Goal: Task Accomplishment & Management: Manage account settings

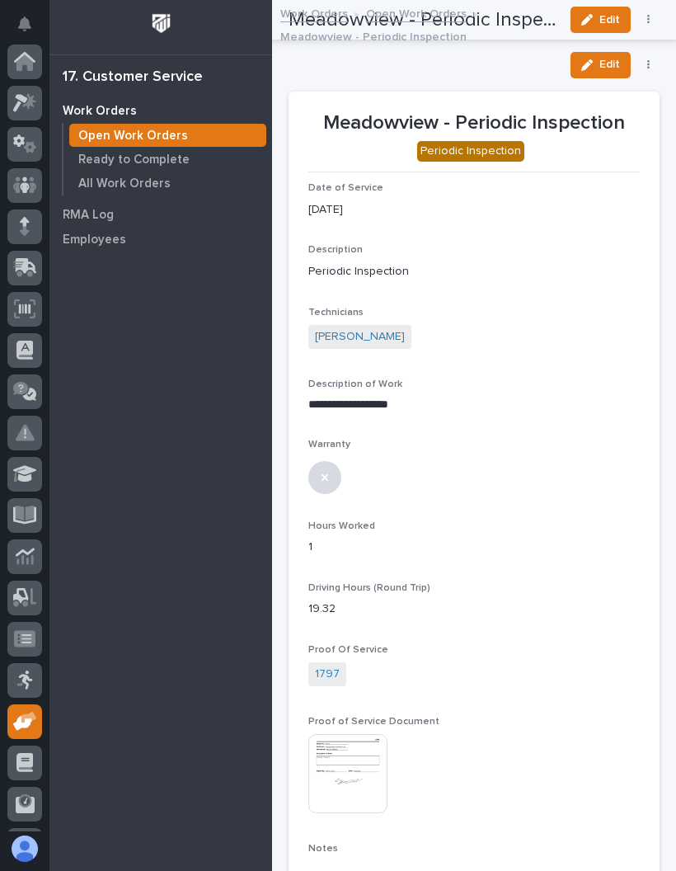
scroll to position [120, 0]
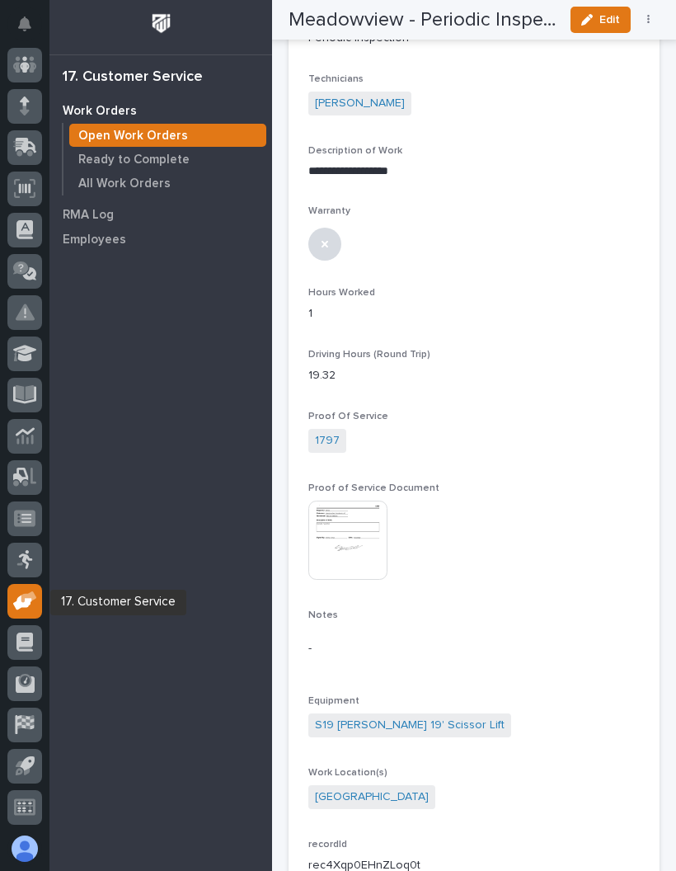
click at [9, 593] on div at bounding box center [24, 601] width 35 height 35
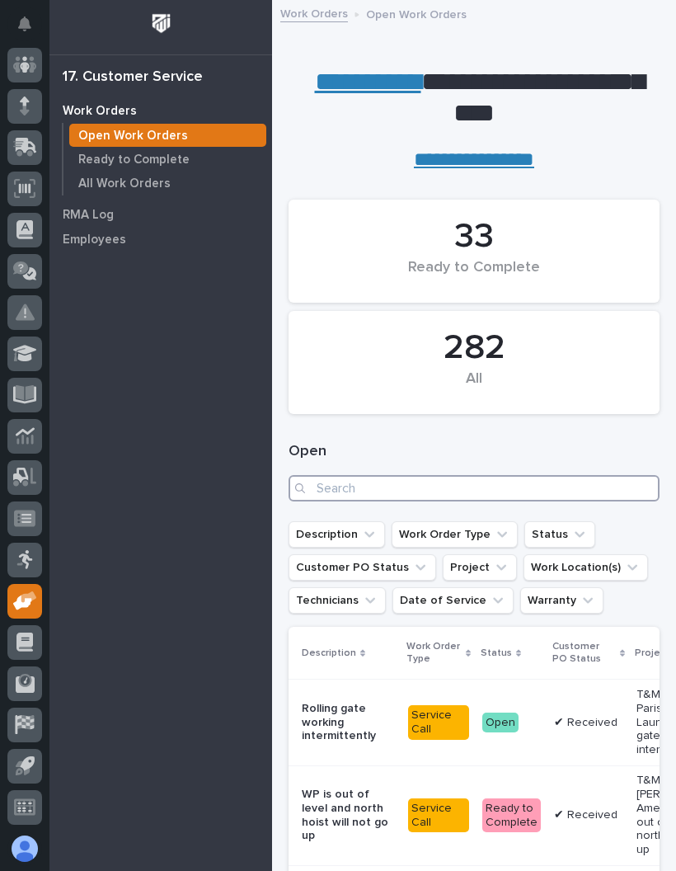
click at [497, 497] on input "Search" at bounding box center [474, 488] width 371 height 26
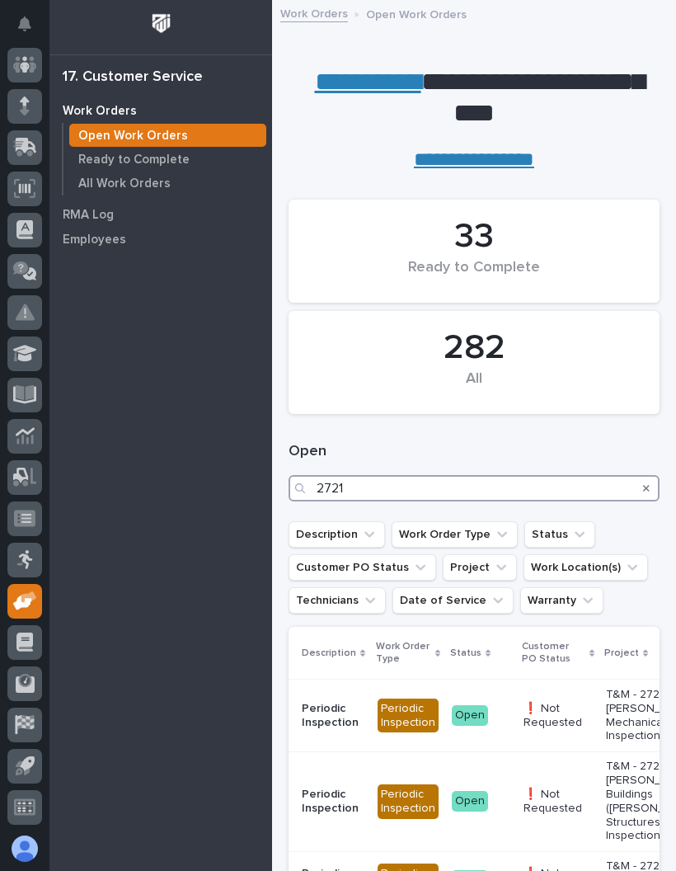
type input "27213"
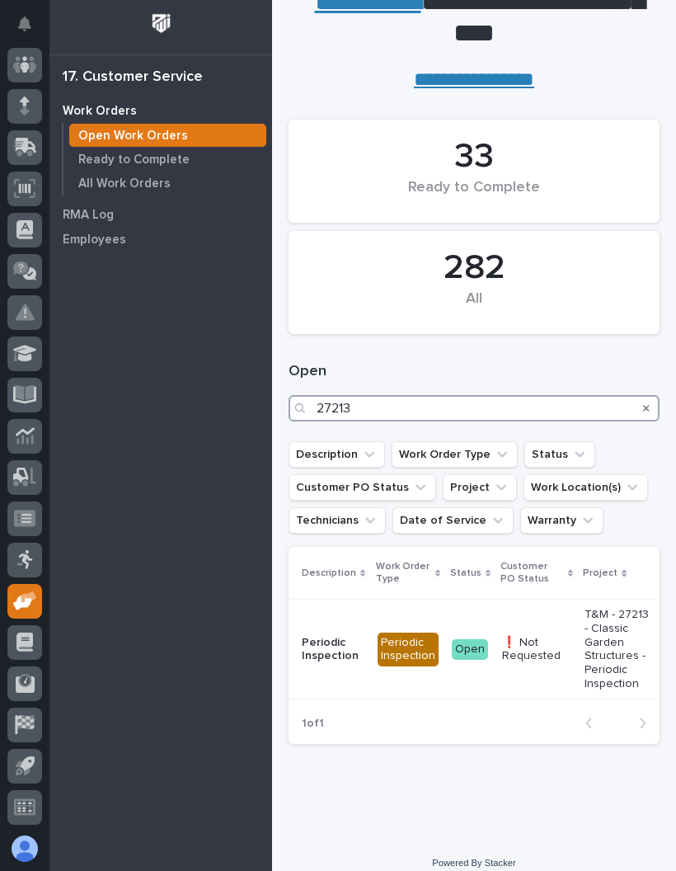
scroll to position [78, 0]
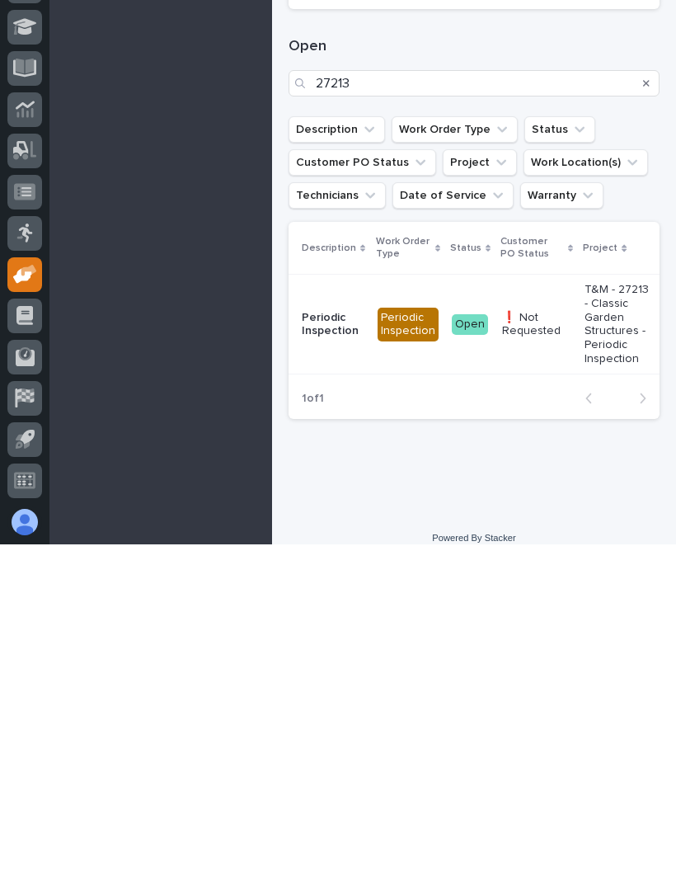
click at [519, 631] on div "❗ Not Requested" at bounding box center [536, 651] width 69 height 41
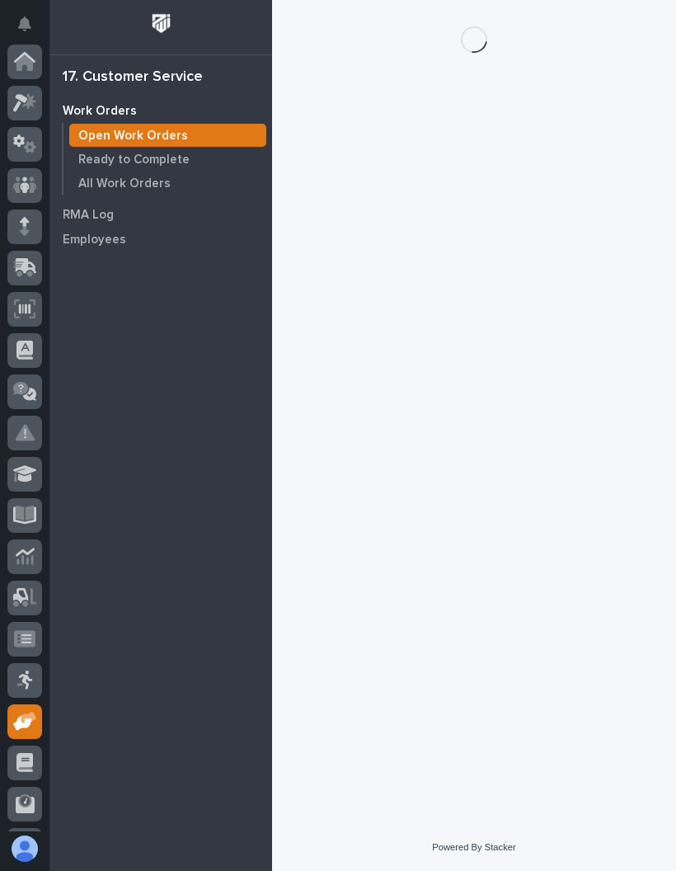
scroll to position [120, 0]
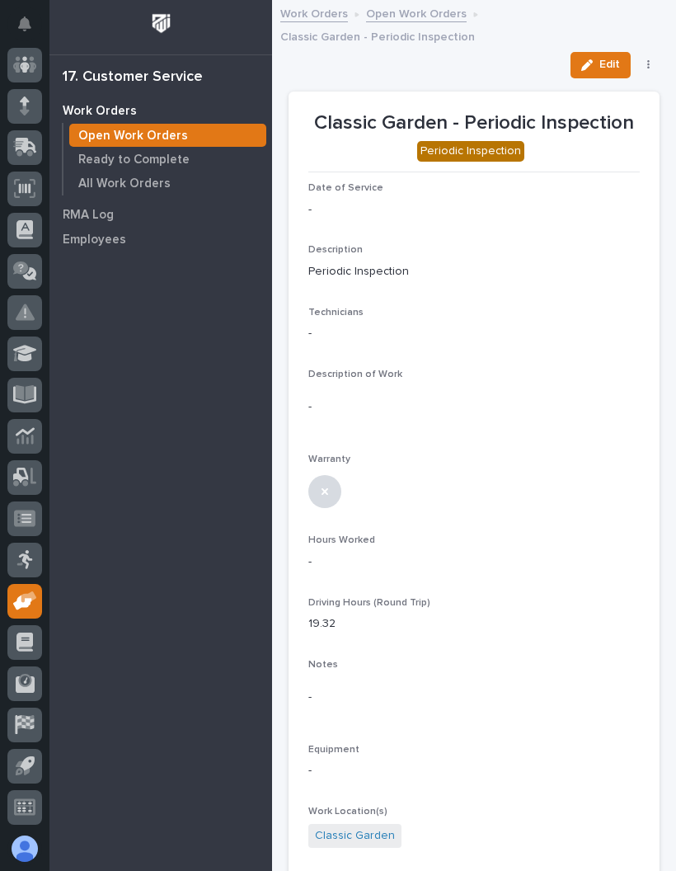
click at [604, 52] on button "Edit" at bounding box center [601, 65] width 60 height 26
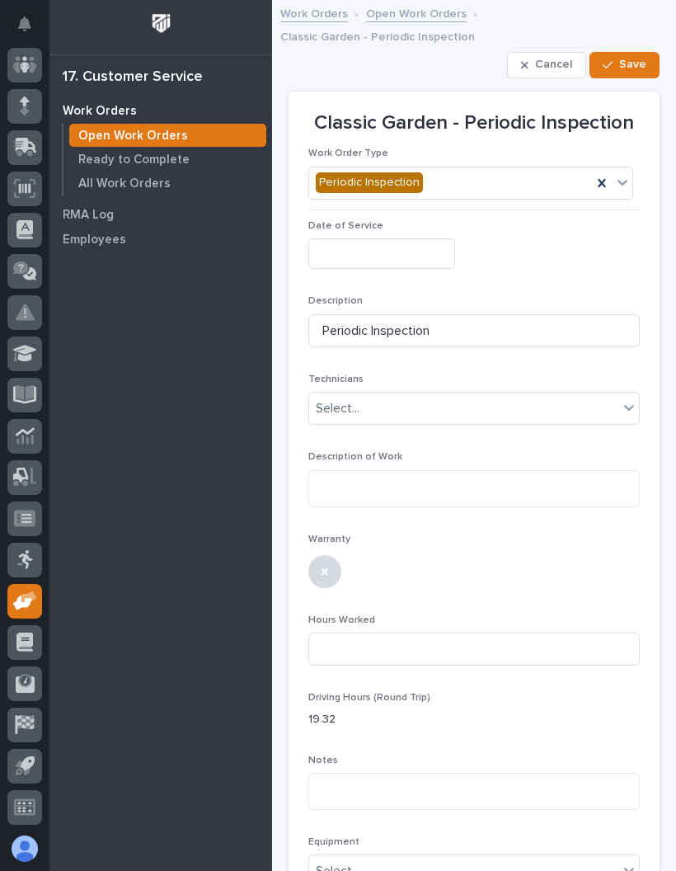
click at [397, 242] on input "text" at bounding box center [381, 253] width 147 height 31
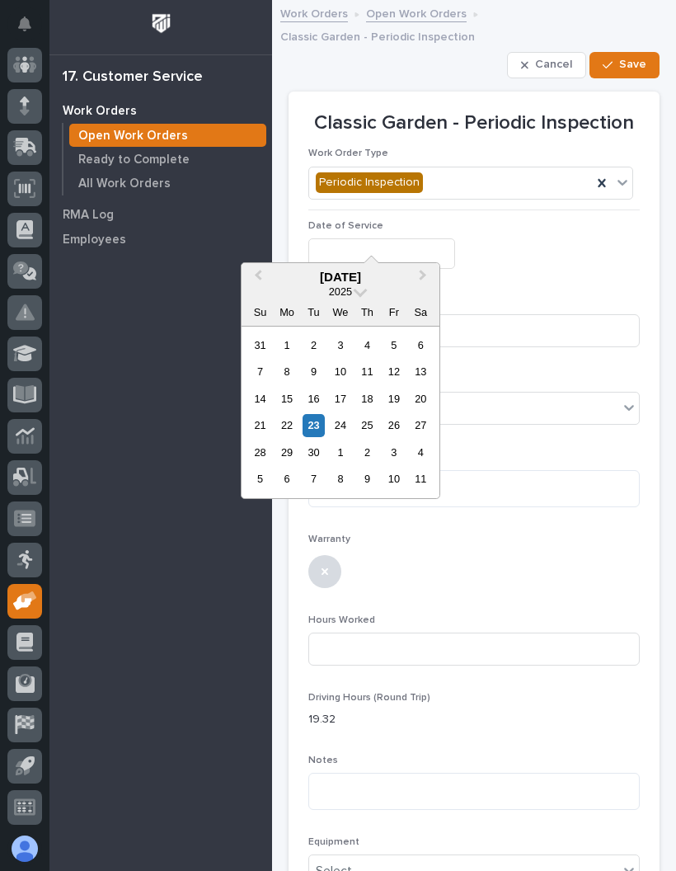
click at [322, 425] on div "23" at bounding box center [314, 425] width 22 height 22
type input "**********"
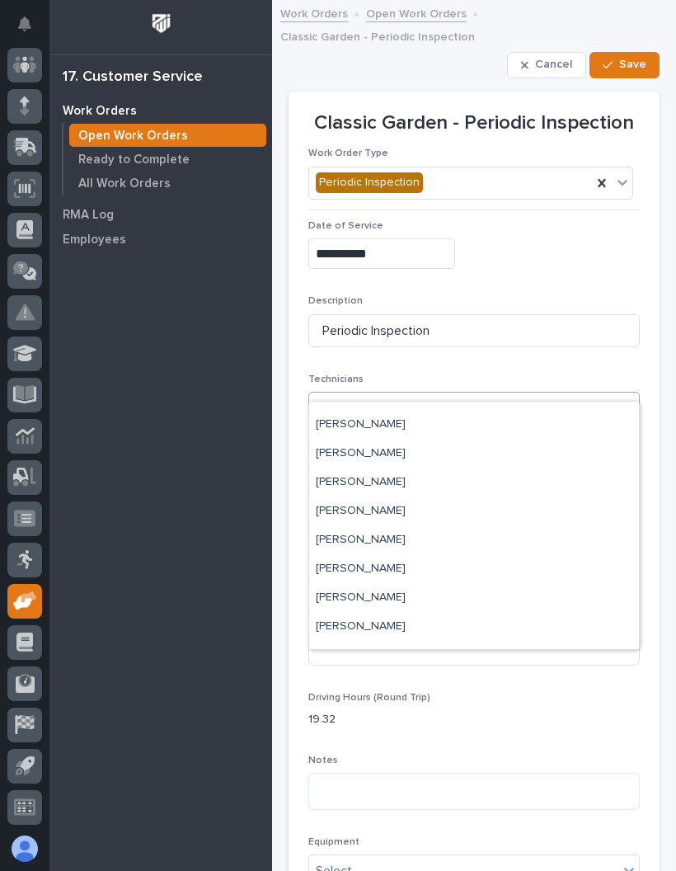
scroll to position [134, 0]
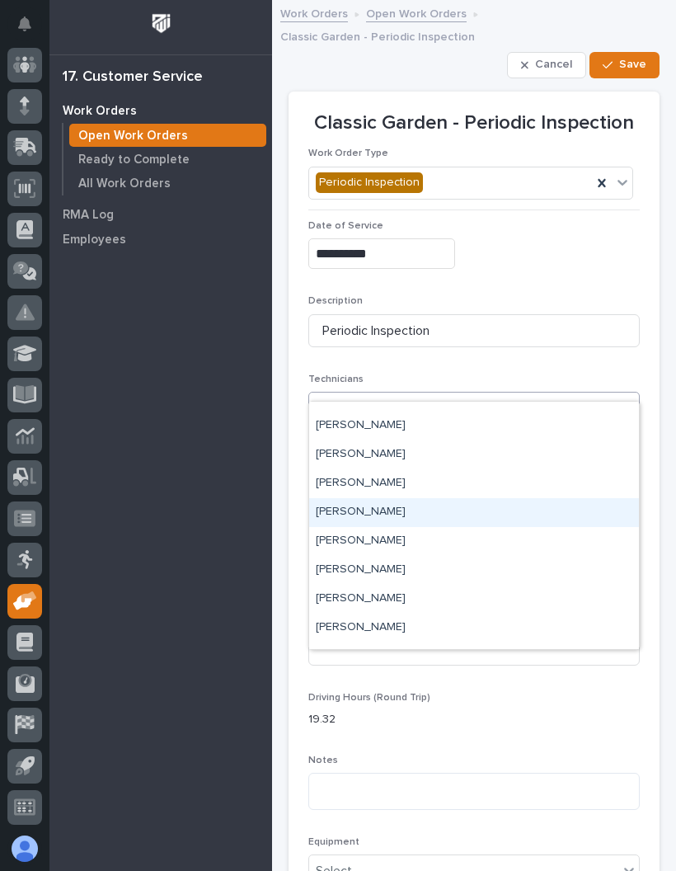
click at [417, 511] on div "[PERSON_NAME]" at bounding box center [474, 512] width 330 height 29
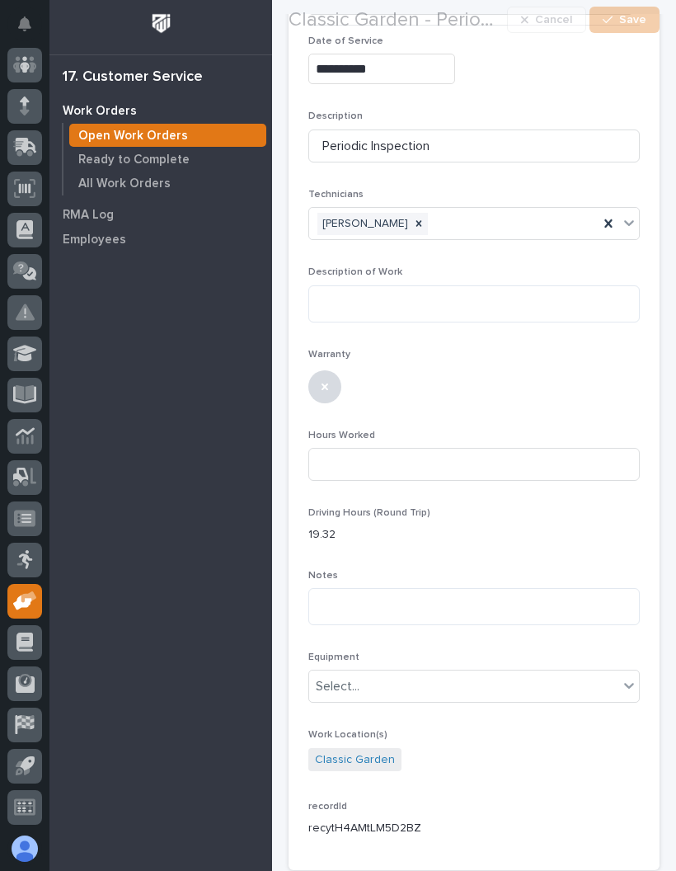
scroll to position [183, 0]
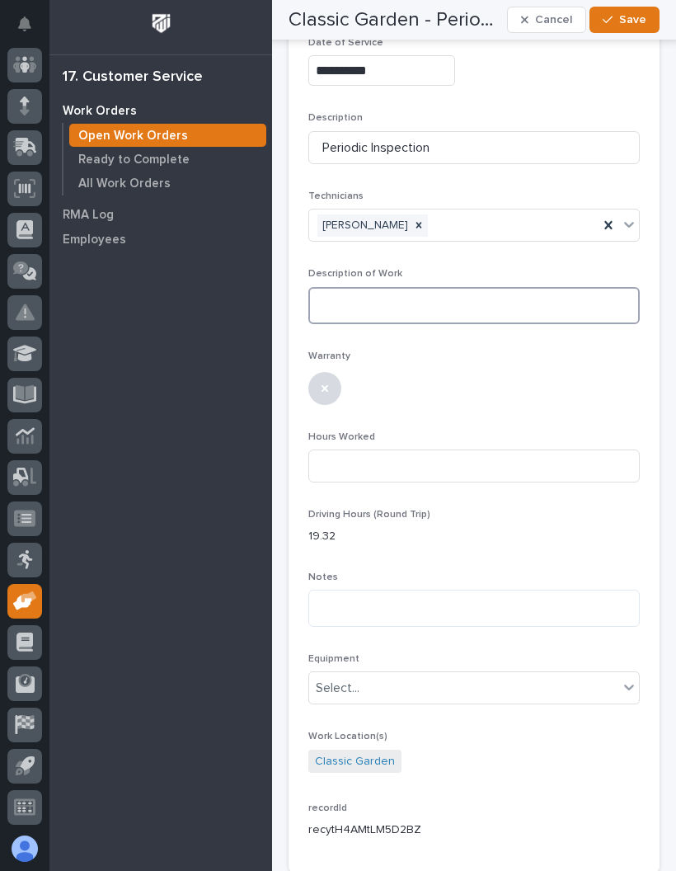
click at [485, 287] on textarea at bounding box center [474, 305] width 332 height 37
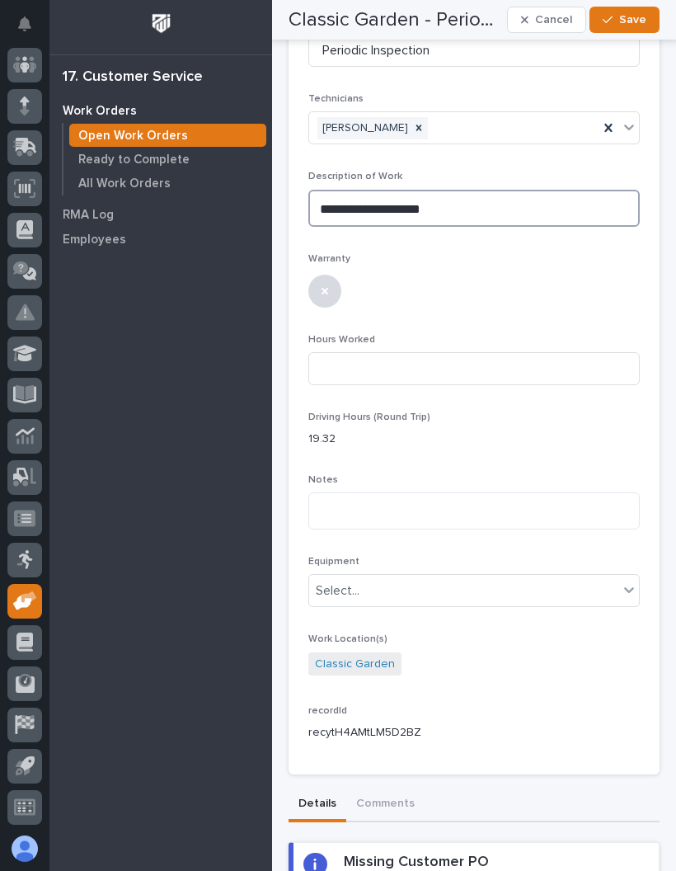
scroll to position [278, 0]
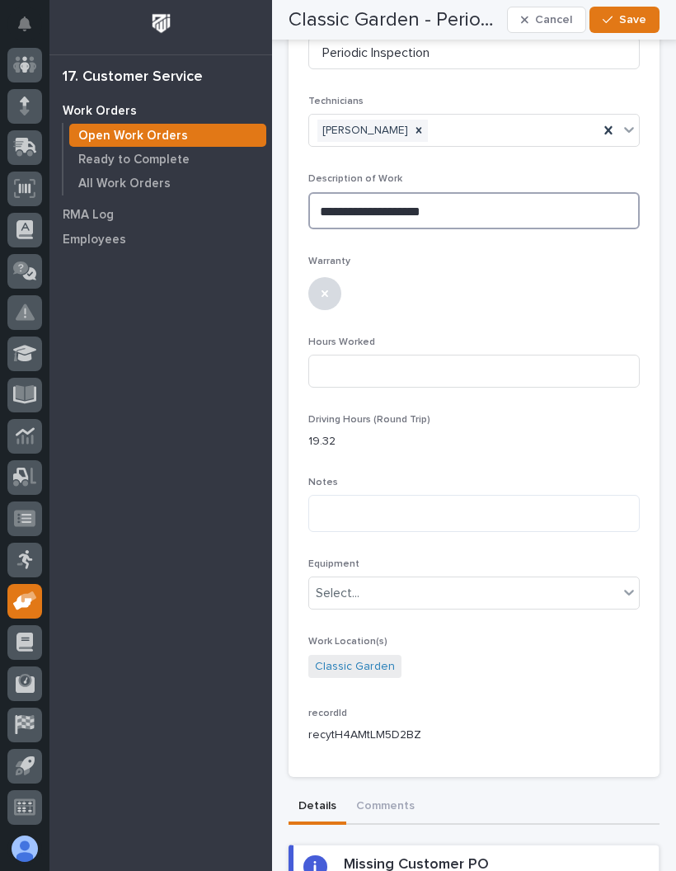
type textarea "**********"
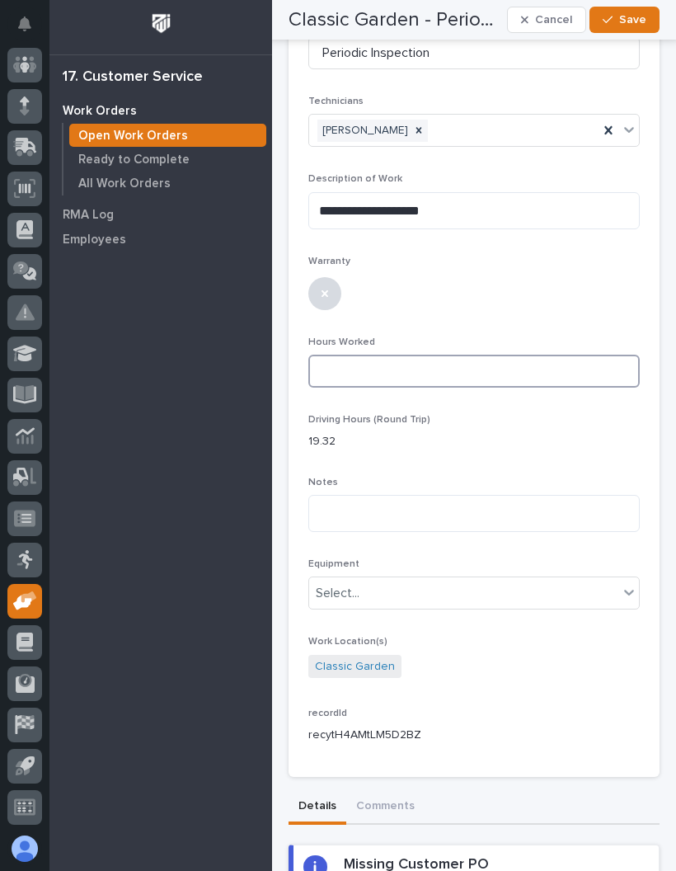
click at [491, 358] on input at bounding box center [474, 371] width 332 height 33
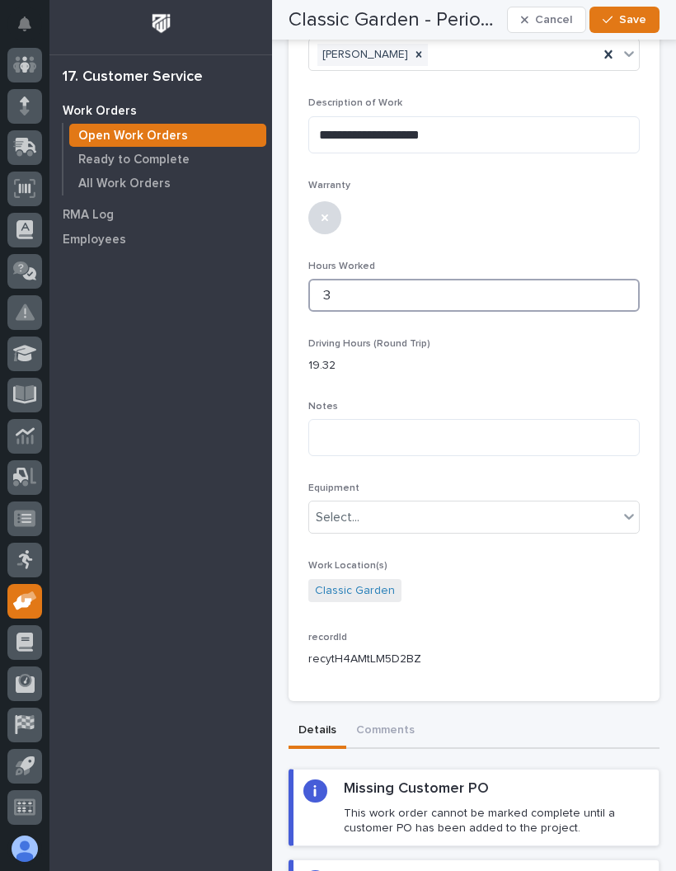
scroll to position [429, 0]
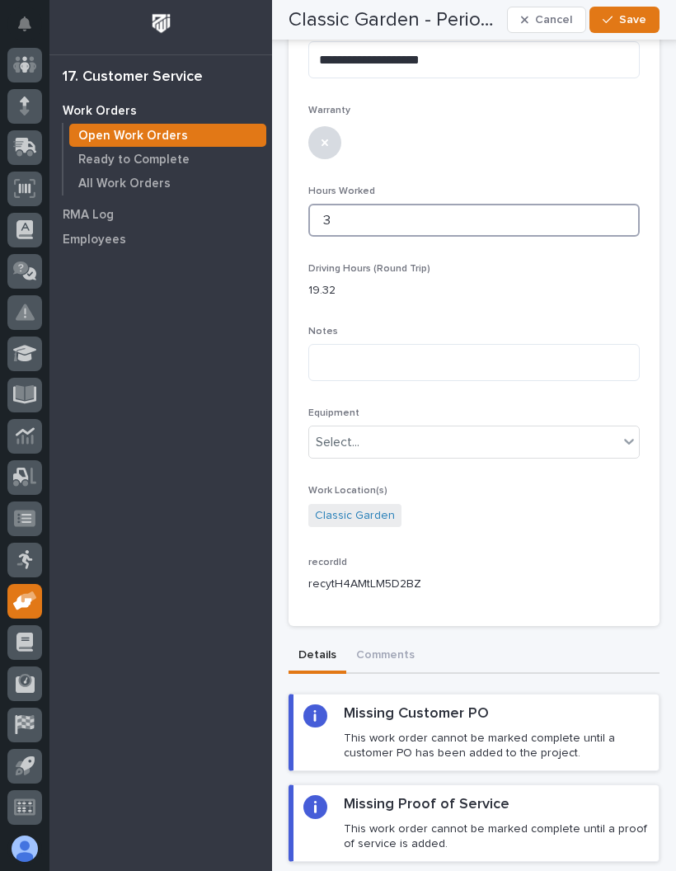
type input "3"
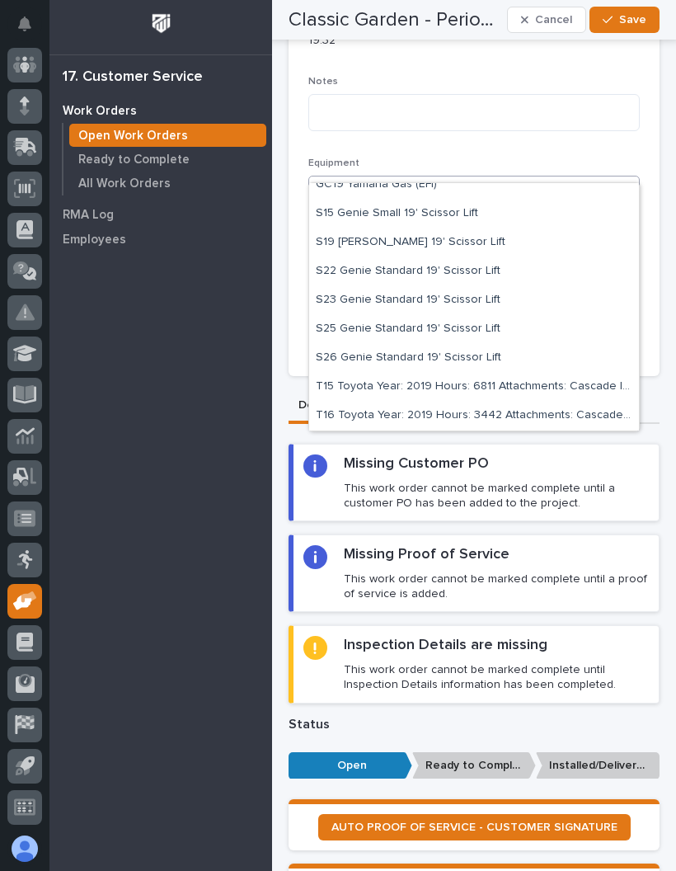
scroll to position [128, 0]
click at [499, 237] on div "S19 [PERSON_NAME] 19' Scissor Lift" at bounding box center [474, 242] width 330 height 29
type input "**"
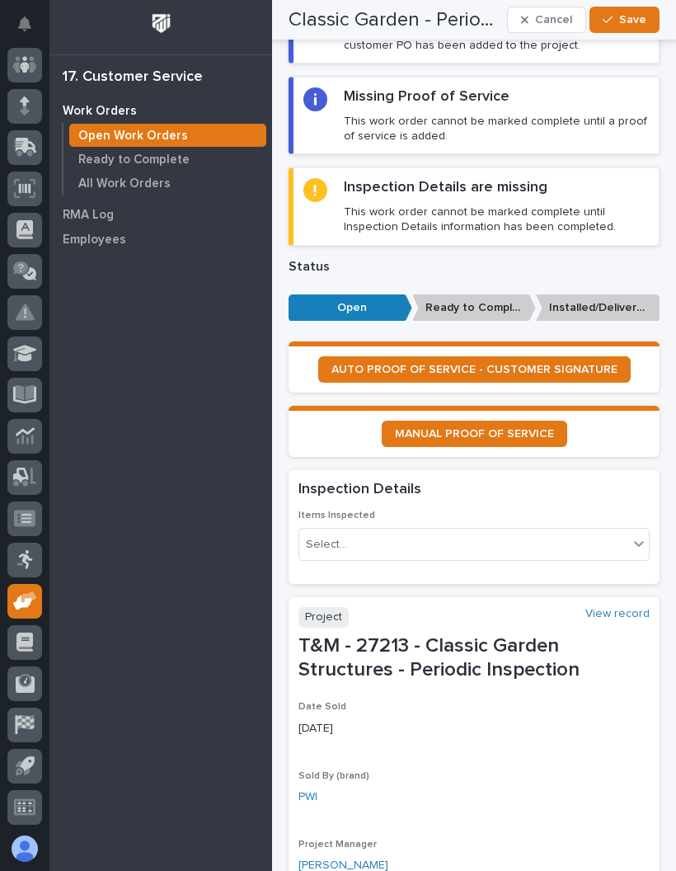
scroll to position [1137, 0]
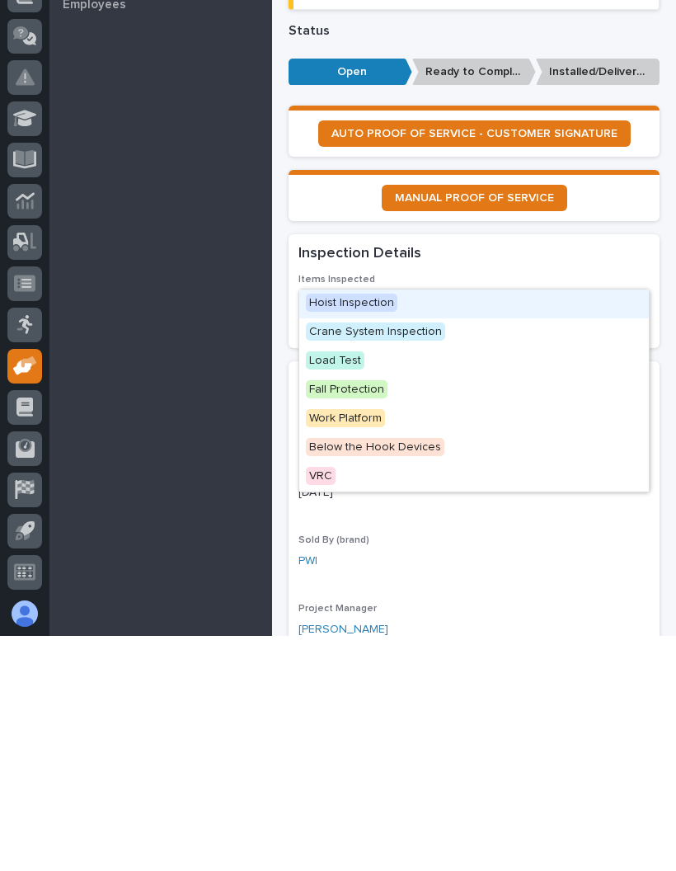
click at [388, 529] on span "Hoist Inspection" at bounding box center [352, 538] width 92 height 18
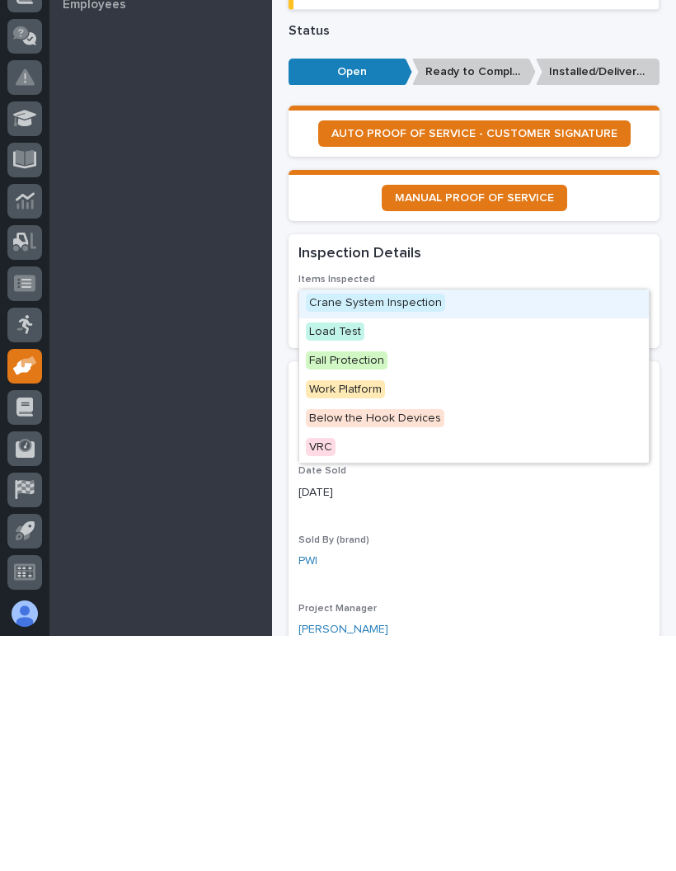
click at [465, 525] on div "Crane System Inspection" at bounding box center [474, 539] width 350 height 29
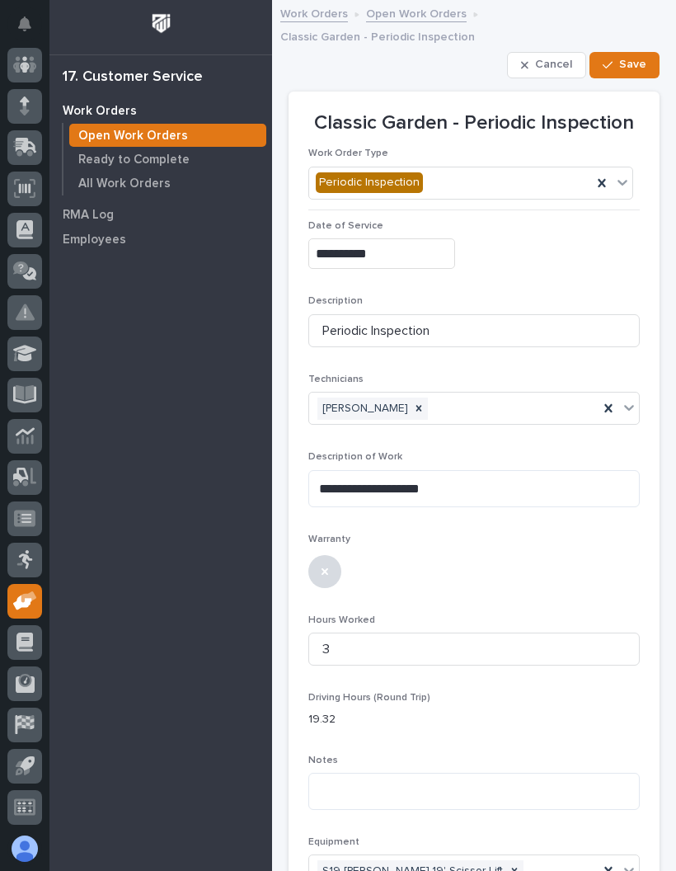
scroll to position [0, 0]
click at [622, 57] on span "Save" at bounding box center [632, 64] width 27 height 15
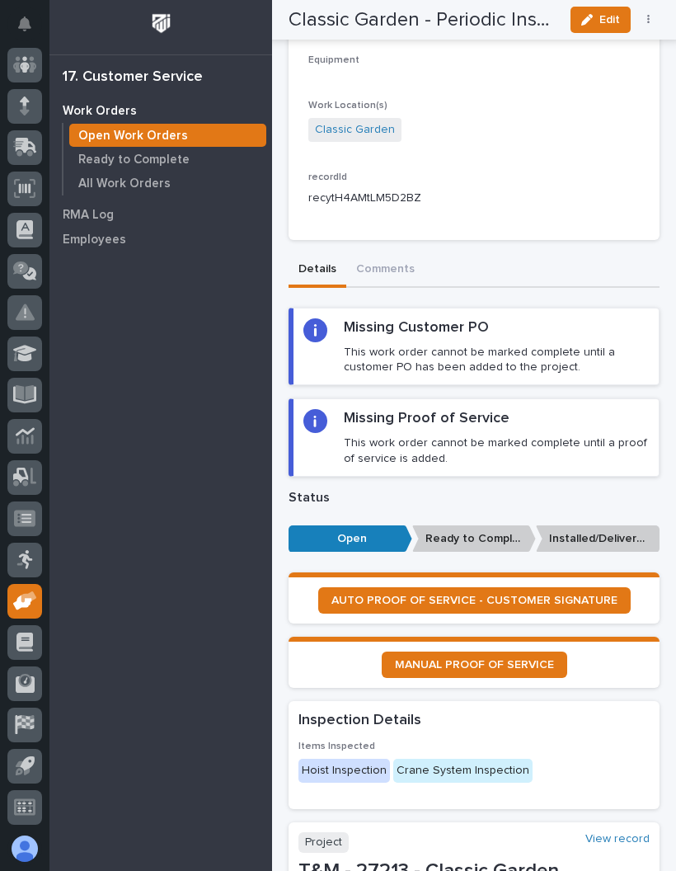
scroll to position [652, 0]
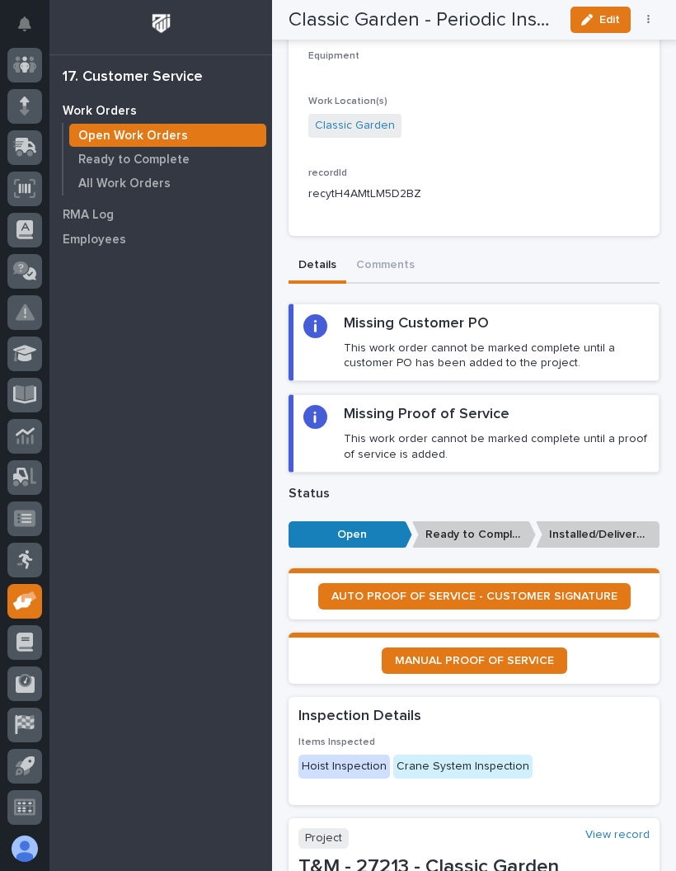
click at [585, 591] on span "AUTO PROOF OF SERVICE - CUSTOMER SIGNATURE" at bounding box center [475, 597] width 286 height 12
click at [605, 8] on button "Edit" at bounding box center [601, 20] width 60 height 26
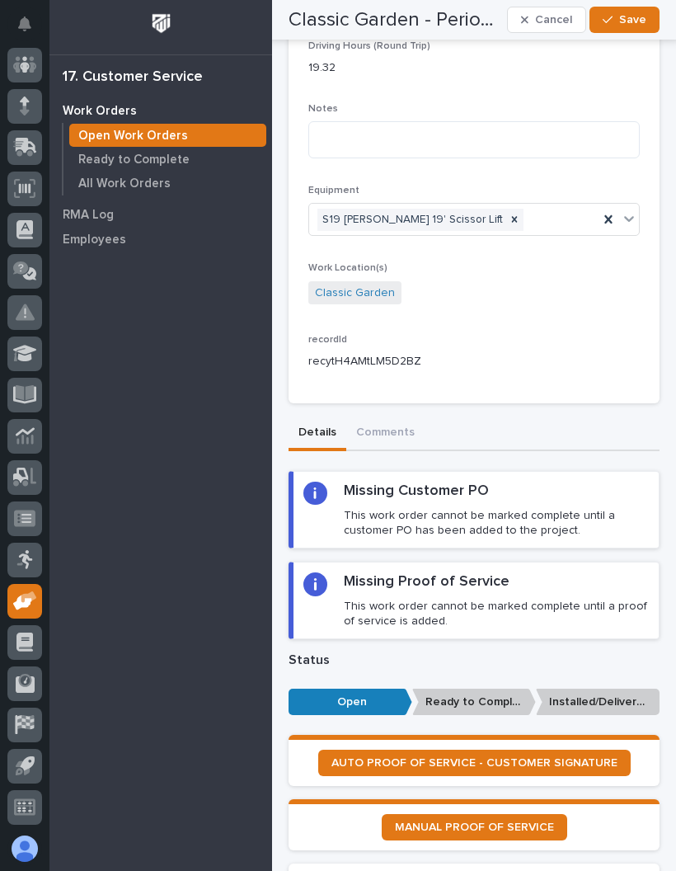
click at [629, 14] on span "Save" at bounding box center [632, 19] width 27 height 15
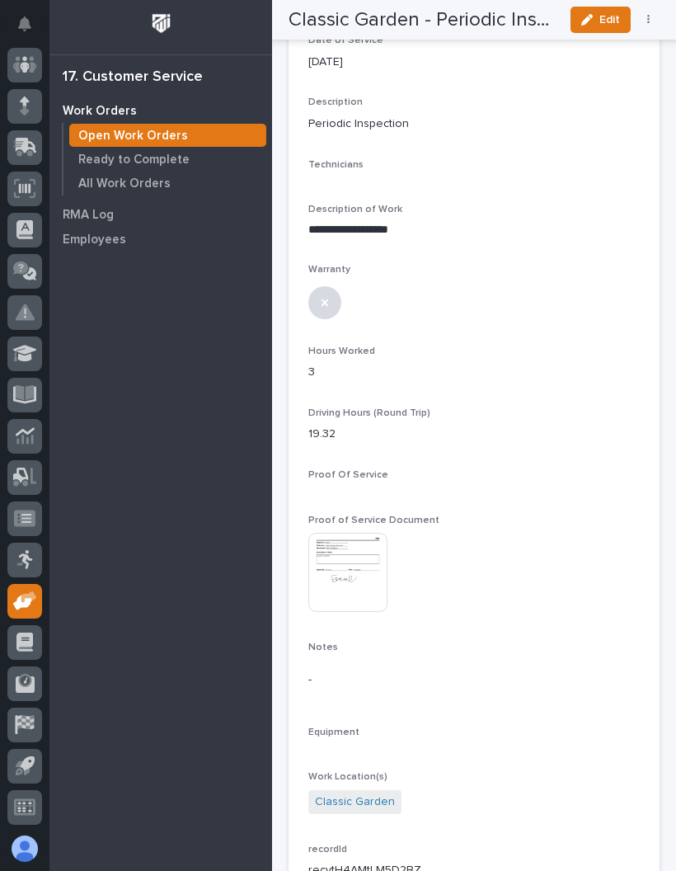
scroll to position [150, 0]
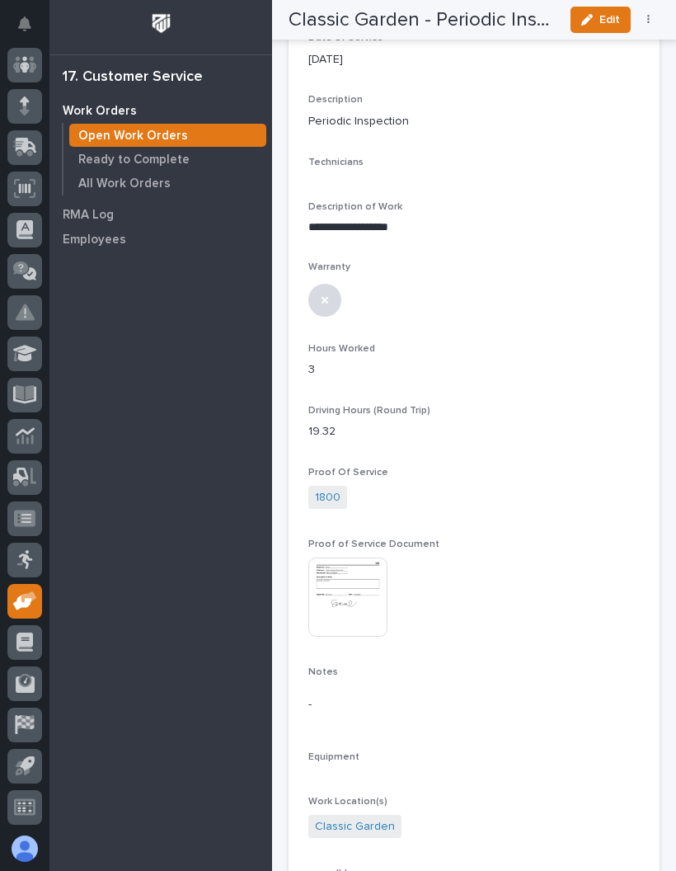
click at [645, 14] on button "button" at bounding box center [649, 20] width 23 height 12
click at [632, 46] on span "✔️ Work is Done" at bounding box center [597, 53] width 88 height 20
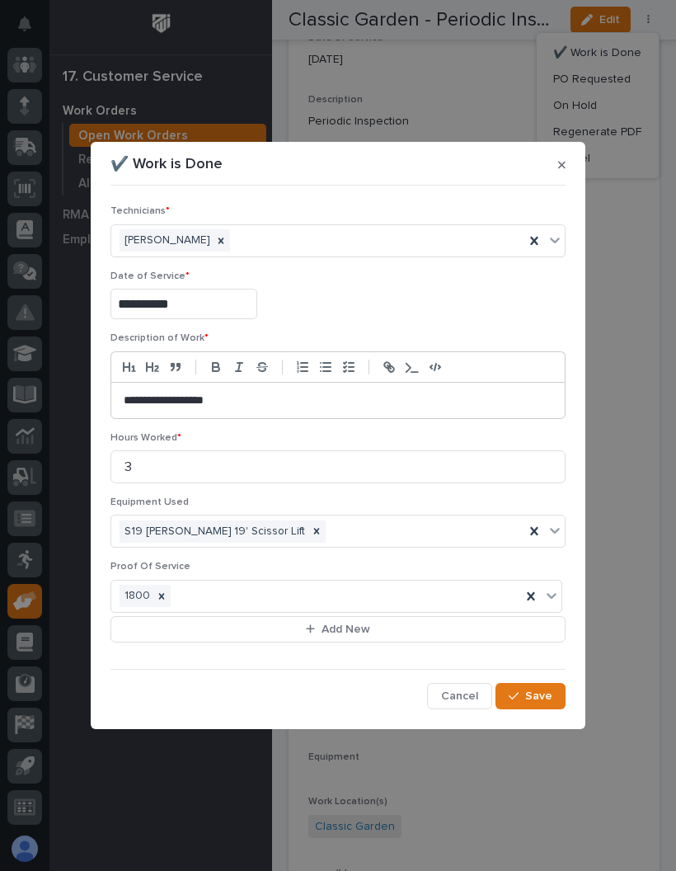
click at [548, 699] on span "Save" at bounding box center [538, 696] width 27 height 15
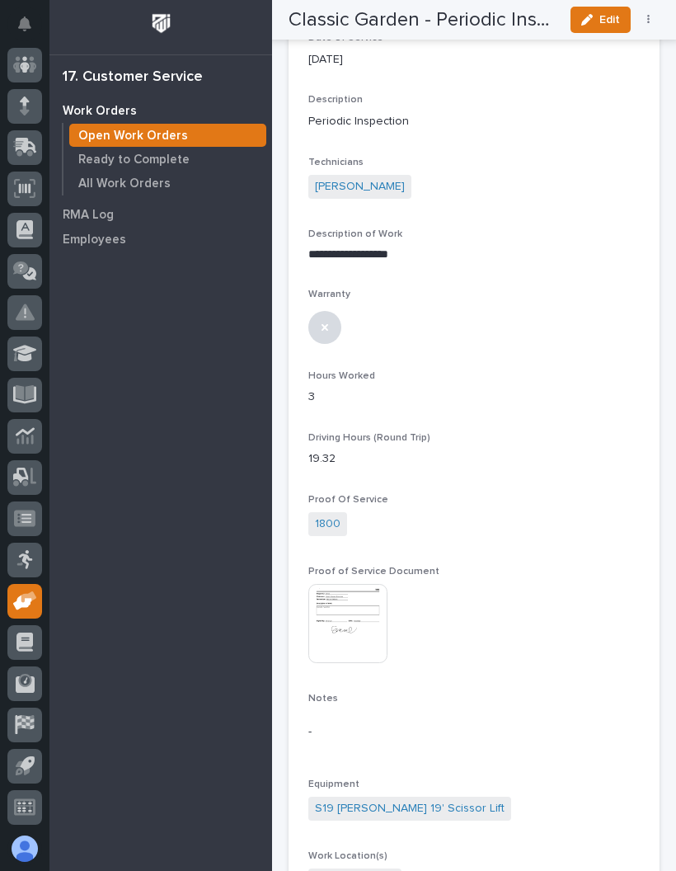
click at [659, 6] on div "Classic Garden - Periodic Inspection Edit PO Requested On Hold Reopen Regenerat…" at bounding box center [474, 20] width 371 height 40
click at [639, 24] on button "button" at bounding box center [649, 20] width 23 height 12
